Goal: Task Accomplishment & Management: Use online tool/utility

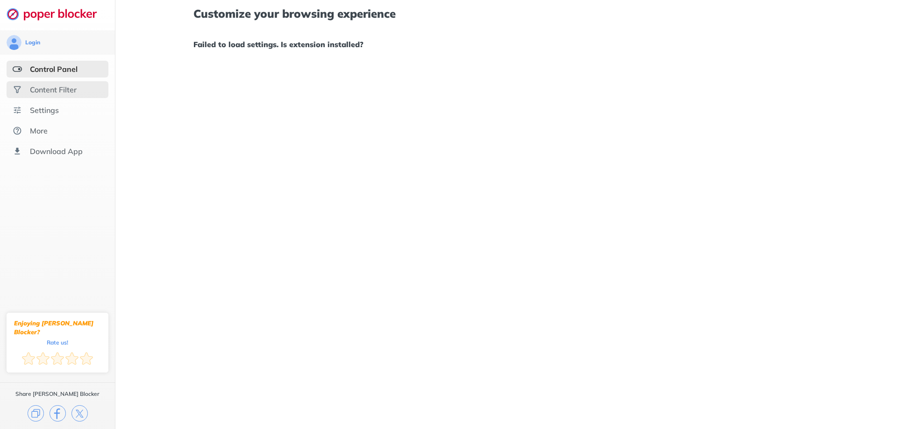
click at [73, 93] on div "Content Filter" at bounding box center [53, 89] width 47 height 9
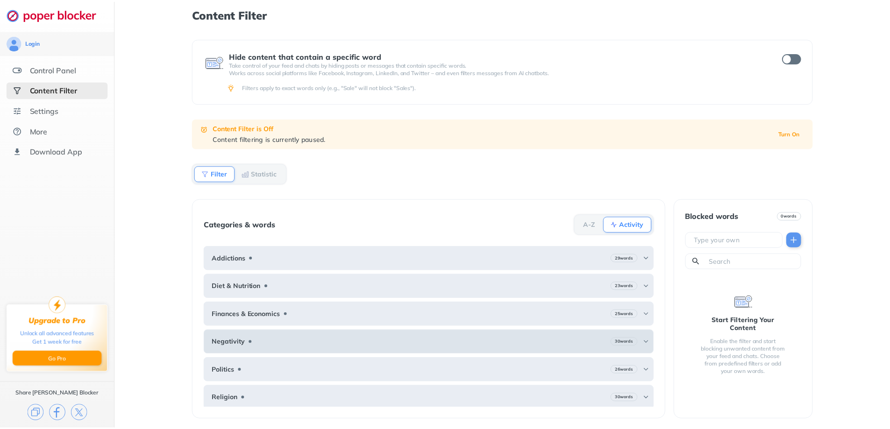
scroll to position [58, 0]
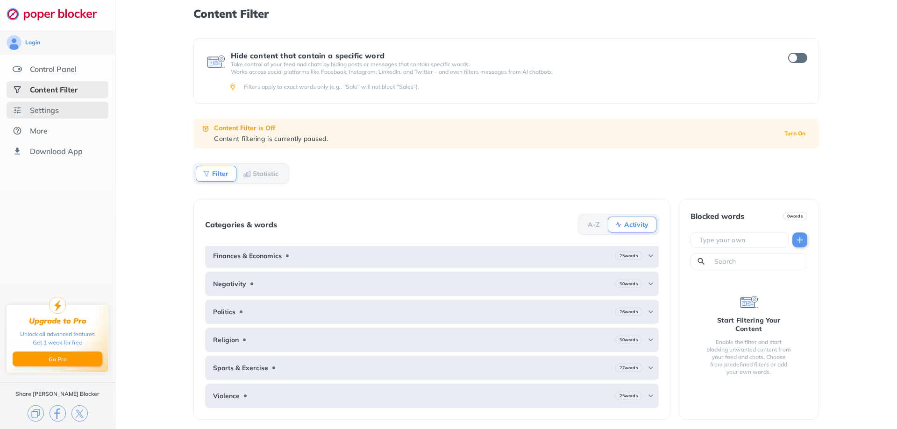
click at [43, 109] on div "Settings" at bounding box center [44, 110] width 29 height 9
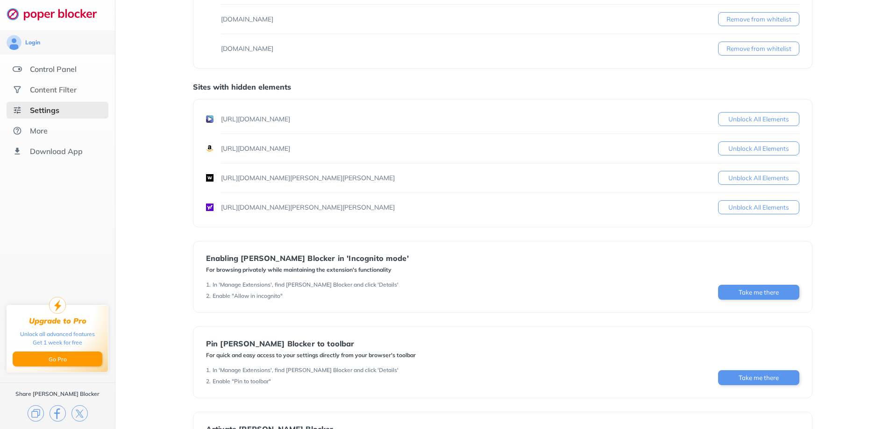
scroll to position [182, 0]
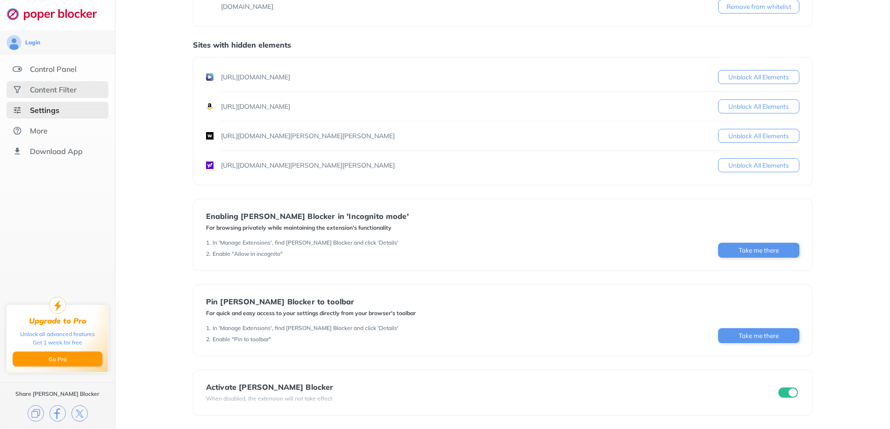
click at [58, 96] on div "Content Filter" at bounding box center [58, 89] width 102 height 17
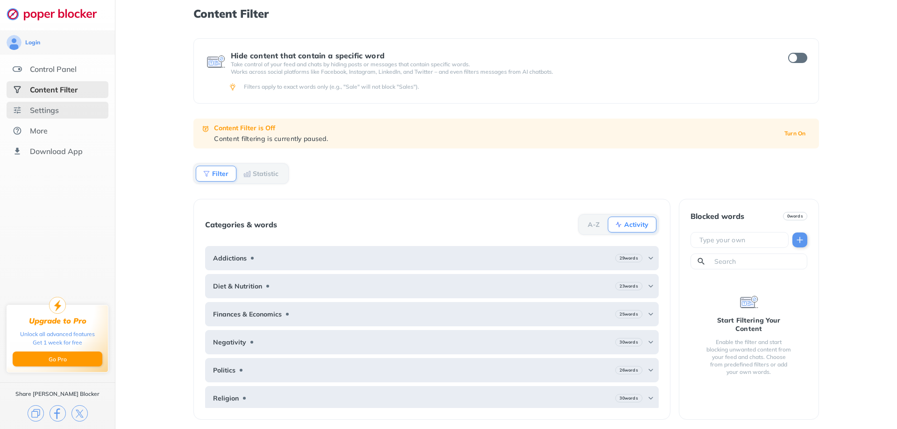
click at [56, 109] on div "Settings" at bounding box center [44, 110] width 29 height 9
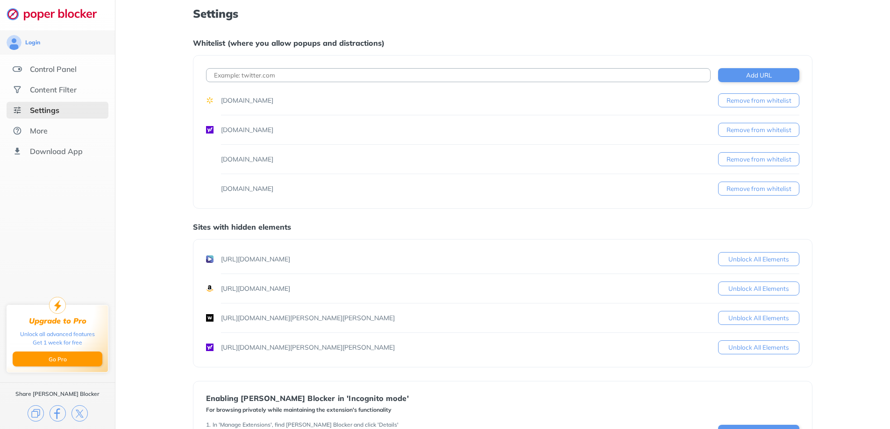
click at [337, 73] on input at bounding box center [458, 75] width 505 height 14
paste input "[URL][DOMAIN_NAME]"
type input "[URL][DOMAIN_NAME]"
click at [749, 77] on button "Add URL" at bounding box center [758, 75] width 81 height 14
